Goal: Task Accomplishment & Management: Manage account settings

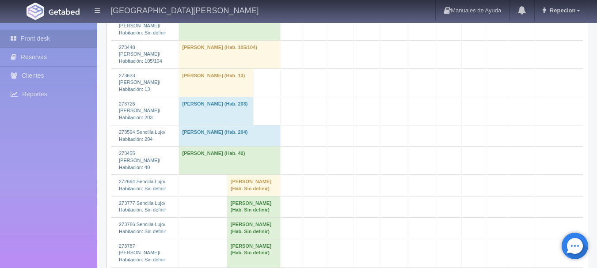
scroll to position [619, 0]
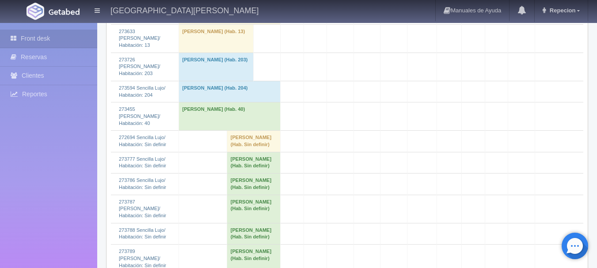
click at [237, 152] on td "[PERSON_NAME] (Hab. Sin definir)" at bounding box center [254, 162] width 54 height 21
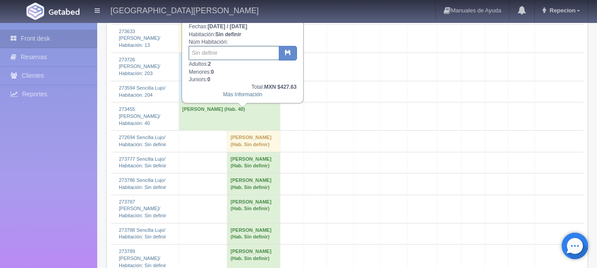
click at [205, 56] on input "text" at bounding box center [234, 53] width 91 height 14
type input "119"
click at [292, 58] on button "button" at bounding box center [288, 53] width 18 height 15
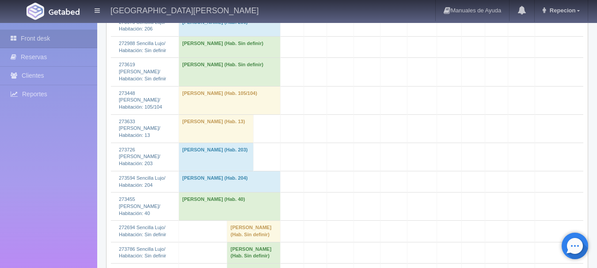
scroll to position [575, 0]
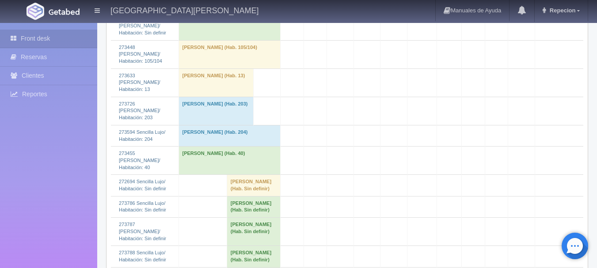
click at [233, 218] on td "Francisco Deliraaantos (Hab. Sin definir)" at bounding box center [254, 232] width 54 height 28
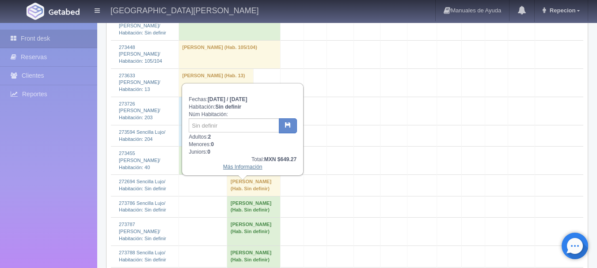
click at [241, 168] on link "Más Información" at bounding box center [242, 167] width 39 height 6
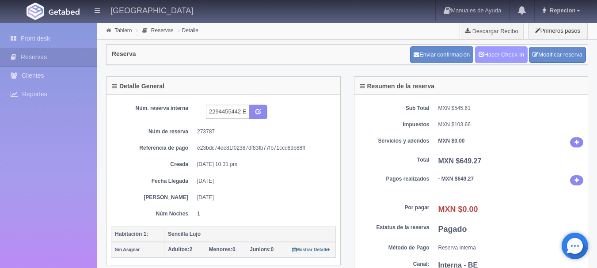
click at [487, 57] on link "Hacer Check-In" at bounding box center [501, 54] width 53 height 17
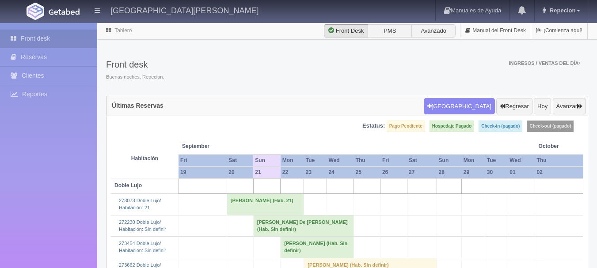
scroll to position [575, 0]
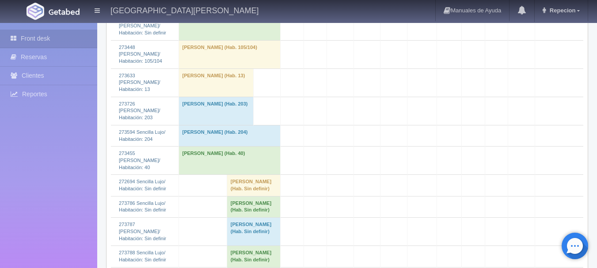
click at [238, 218] on td "Francisco Deliraaantos (Hab. Sin definir)" at bounding box center [254, 232] width 54 height 28
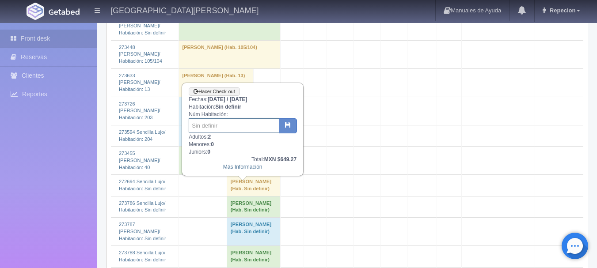
click at [244, 127] on input "text" at bounding box center [234, 125] width 91 height 14
type input "43"
click at [284, 133] on button "button" at bounding box center [288, 125] width 18 height 15
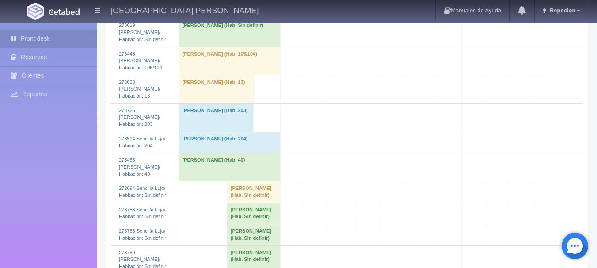
scroll to position [575, 0]
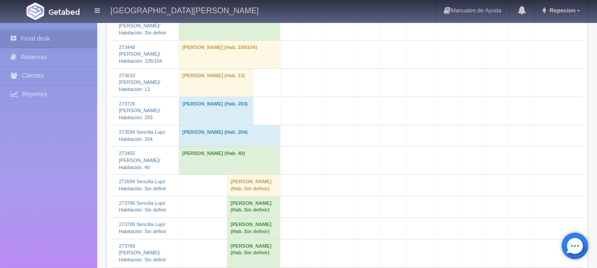
click at [233, 196] on td "Enrique Edilson Hernandez Mejia (Hab. Sin definir)" at bounding box center [254, 206] width 54 height 21
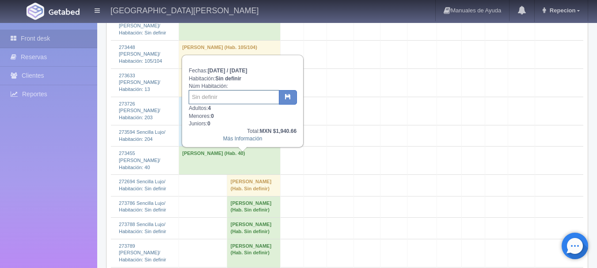
click at [240, 99] on input "text" at bounding box center [234, 97] width 91 height 14
type input "120/121"
click at [286, 101] on button "button" at bounding box center [288, 97] width 18 height 15
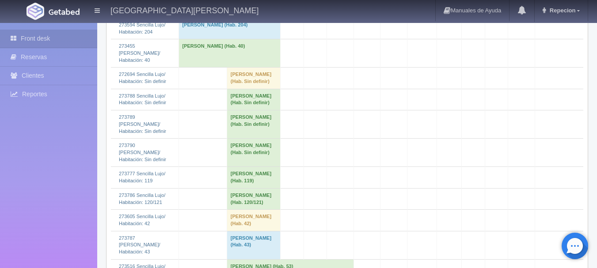
scroll to position [697, 0]
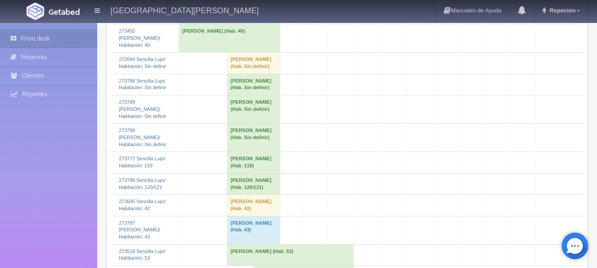
click at [245, 244] on td "Francisco Caro Valle (Hab. 53)" at bounding box center [290, 254] width 127 height 21
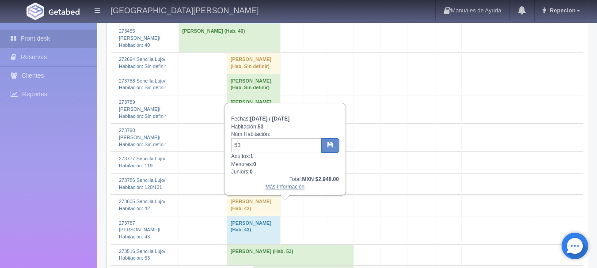
click at [286, 189] on link "Más Información" at bounding box center [285, 187] width 39 height 6
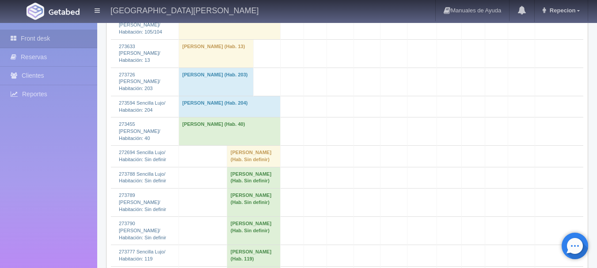
scroll to position [619, 0]
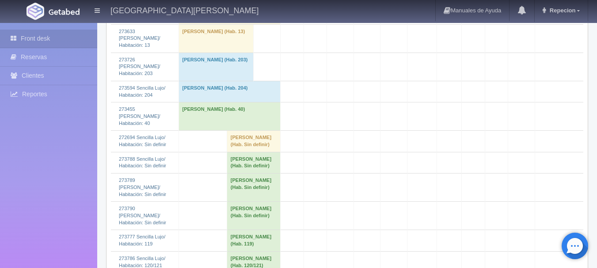
click at [232, 202] on td "[PERSON_NAME] (Hab. Sin definir)" at bounding box center [254, 216] width 54 height 28
click at [232, 202] on td "Jorge Wells (Hab. Sin definir)" at bounding box center [254, 216] width 54 height 28
click at [227, 202] on td "Jorge Wells (Hab. Sin definir)" at bounding box center [254, 216] width 54 height 28
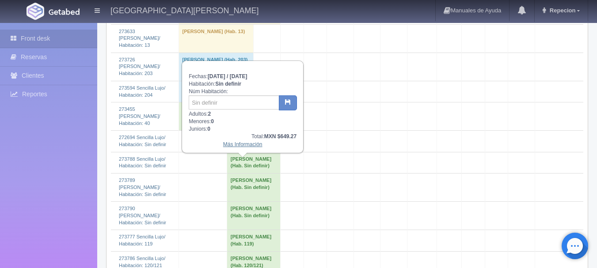
click at [243, 148] on link "Más Información" at bounding box center [242, 144] width 39 height 6
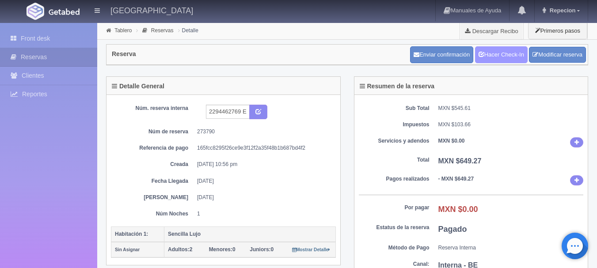
click at [507, 51] on link "Hacer Check-In" at bounding box center [501, 54] width 53 height 17
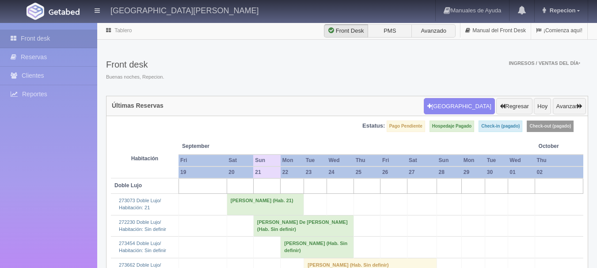
scroll to position [619, 0]
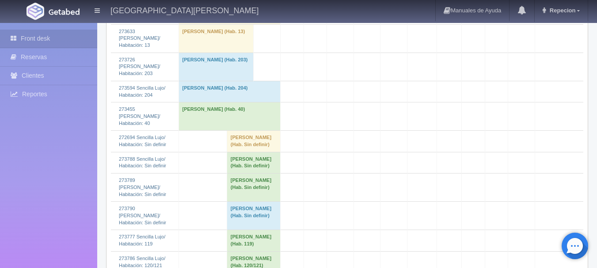
click at [235, 202] on td "Jorge Wells (Hab. Sin definir)" at bounding box center [254, 216] width 54 height 28
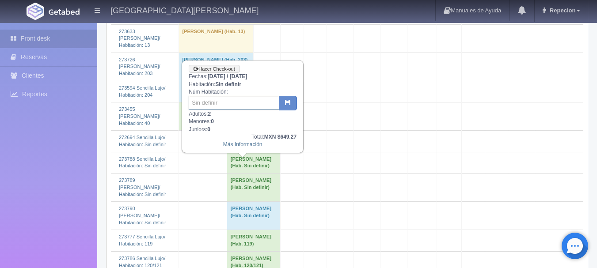
click at [237, 108] on input "text" at bounding box center [234, 103] width 91 height 14
type input "102"
click at [289, 102] on icon "button" at bounding box center [288, 102] width 6 height 6
